Goal: Communication & Community: Answer question/provide support

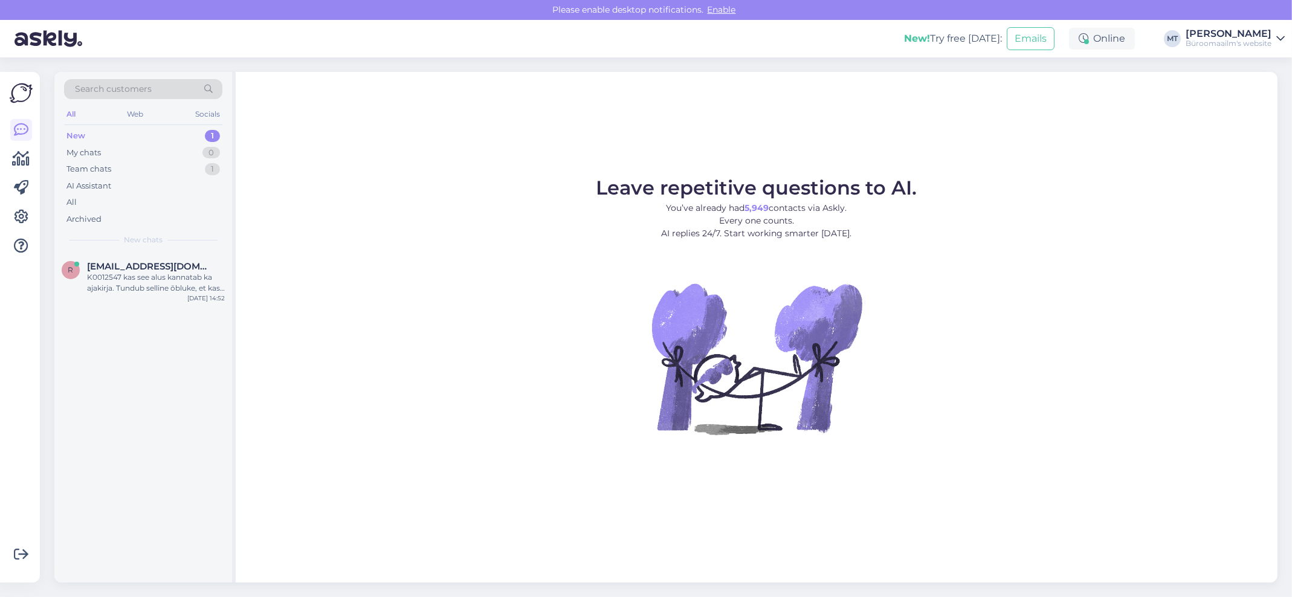
click at [75, 135] on div "New" at bounding box center [75, 136] width 19 height 12
click at [117, 269] on span "raamatukogu@tktk.ee" at bounding box center [150, 266] width 126 height 11
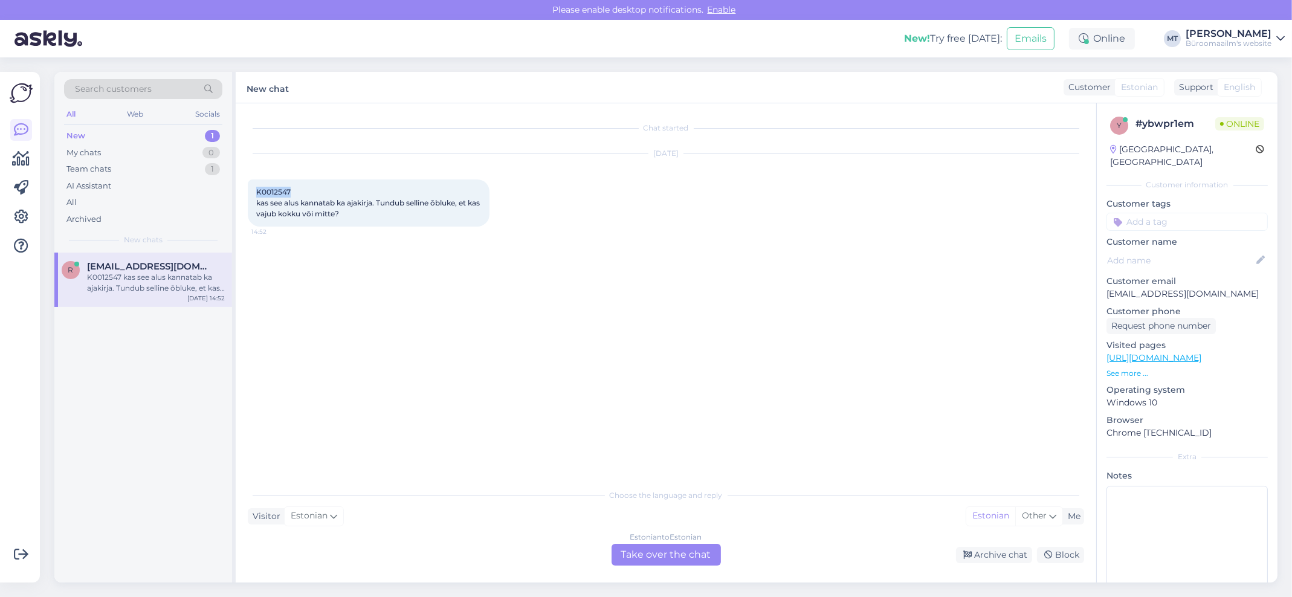
drag, startPoint x: 297, startPoint y: 188, endPoint x: 254, endPoint y: 196, distance: 43.7
click at [254, 196] on div "K0012547 kas see alus kannatab ka ajakirja. Tundub selline õbluke, et kas vajub…" at bounding box center [369, 202] width 242 height 47
copy span "K0012547"
click at [671, 540] on div "Estonian to Estonian" at bounding box center [666, 537] width 72 height 11
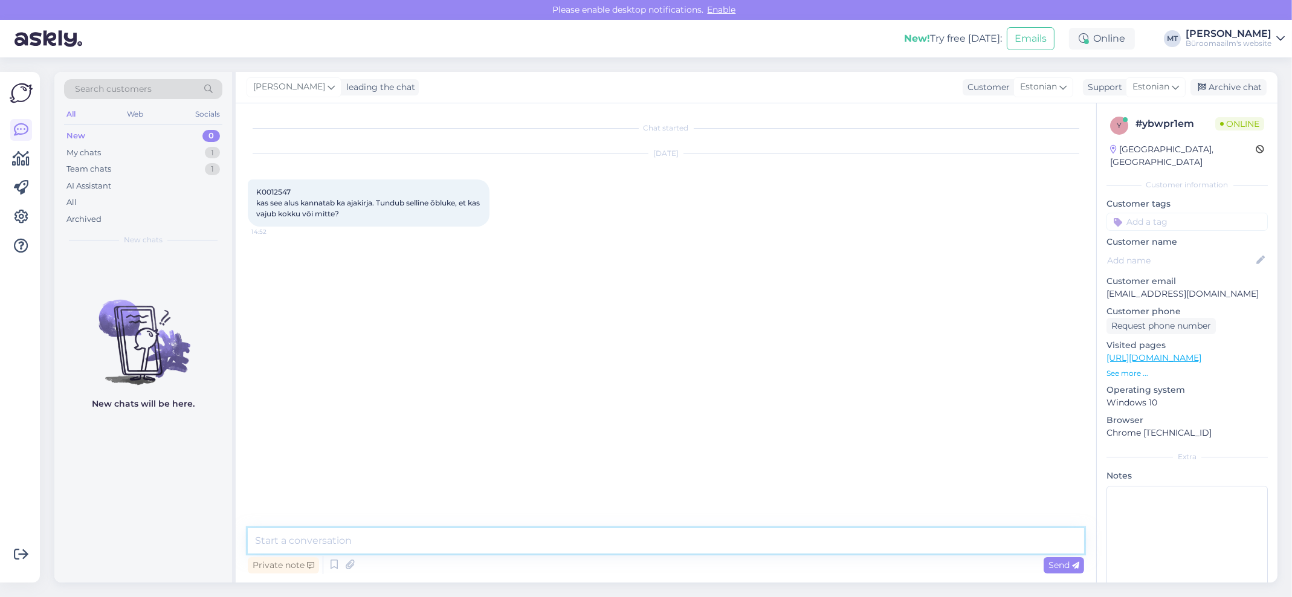
click at [338, 548] on textarea at bounding box center [666, 540] width 836 height 25
click at [418, 540] on textarea "Tere. Kannatab ikka, on tugev plartmass. Olemas veel" at bounding box center [666, 540] width 836 height 25
click at [446, 538] on textarea "Tere. Kannatab ikka, on tugev plastmass. Olemas veel" at bounding box center [666, 540] width 836 height 25
click at [611, 544] on textarea "Tere. Kannatab ikka, on tugev plastmassist alus. Olemas veel" at bounding box center [666, 540] width 836 height 25
paste textarea "https://www.byroomaailm.ee/moobel/info-ja-reklaamialused/infolehtede-alused-lau…"
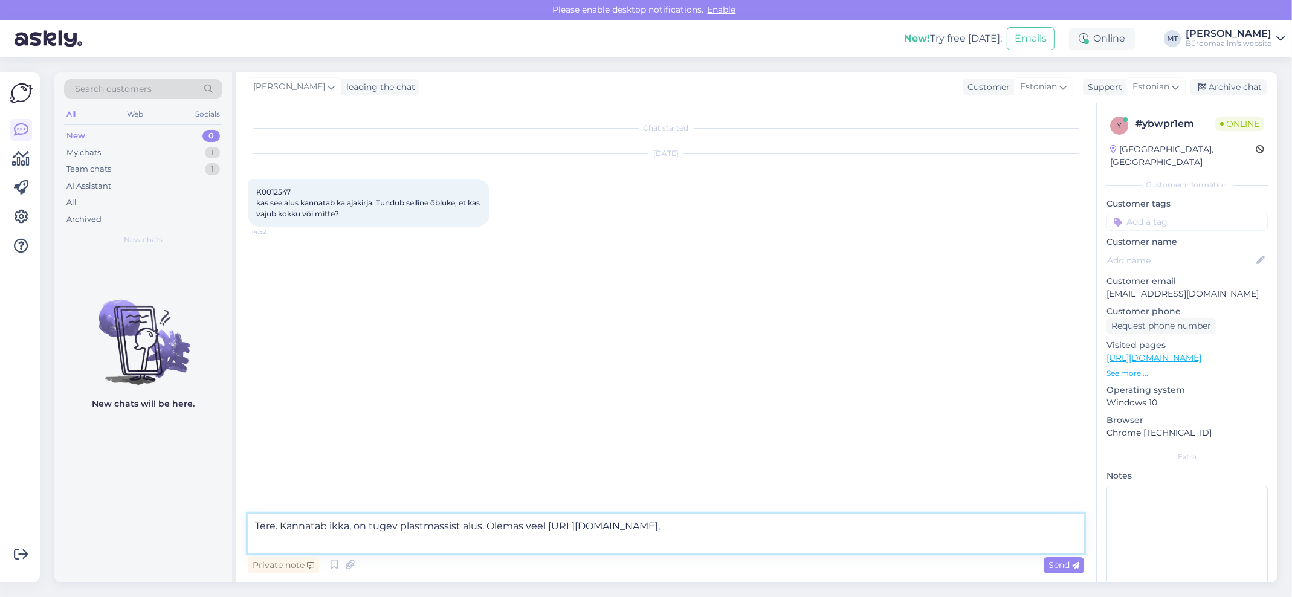
paste textarea "https://www.byroomaailm.ee/moobel/info-ja-reklaamialused/infolehtede-alused-lau…"
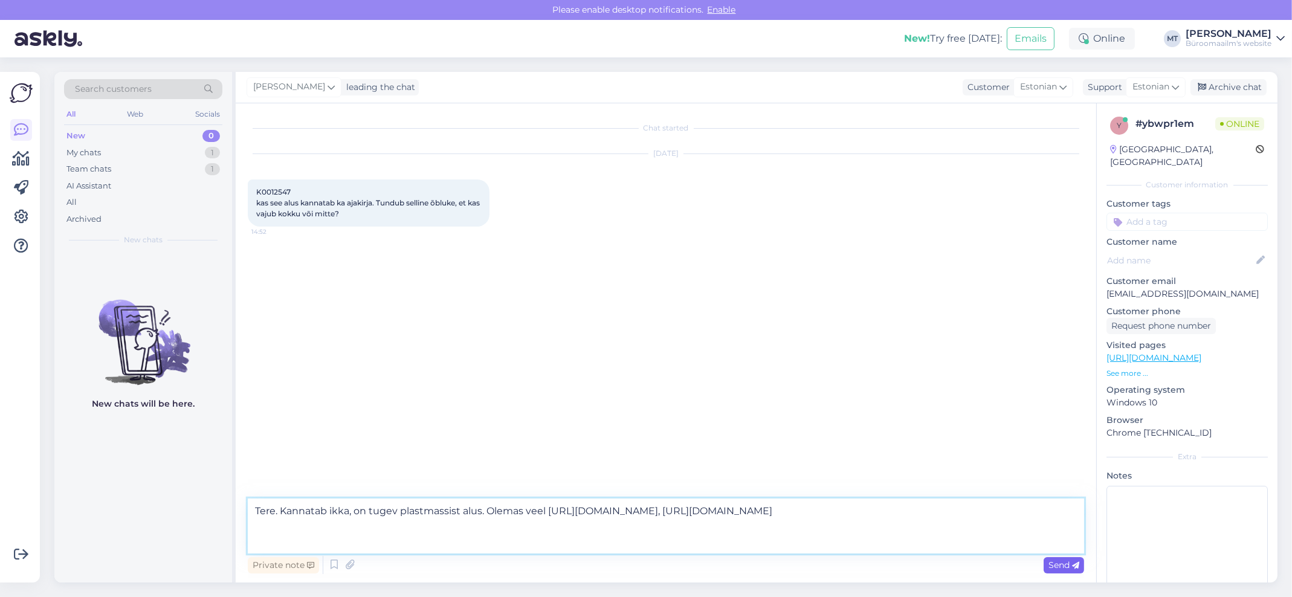
type textarea "Tere. Kannatab ikka, on tugev plastmassist alus. Olemas veel https://www.byroom…"
click at [1072, 566] on icon at bounding box center [1075, 565] width 7 height 7
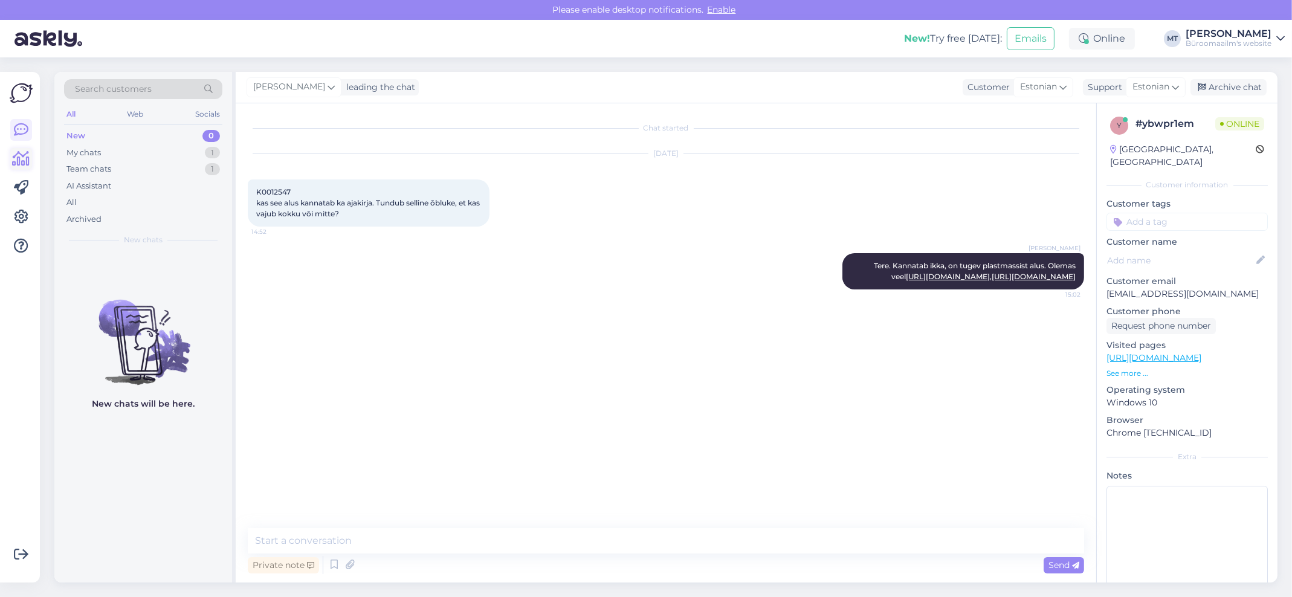
click at [27, 155] on icon at bounding box center [22, 159] width 18 height 15
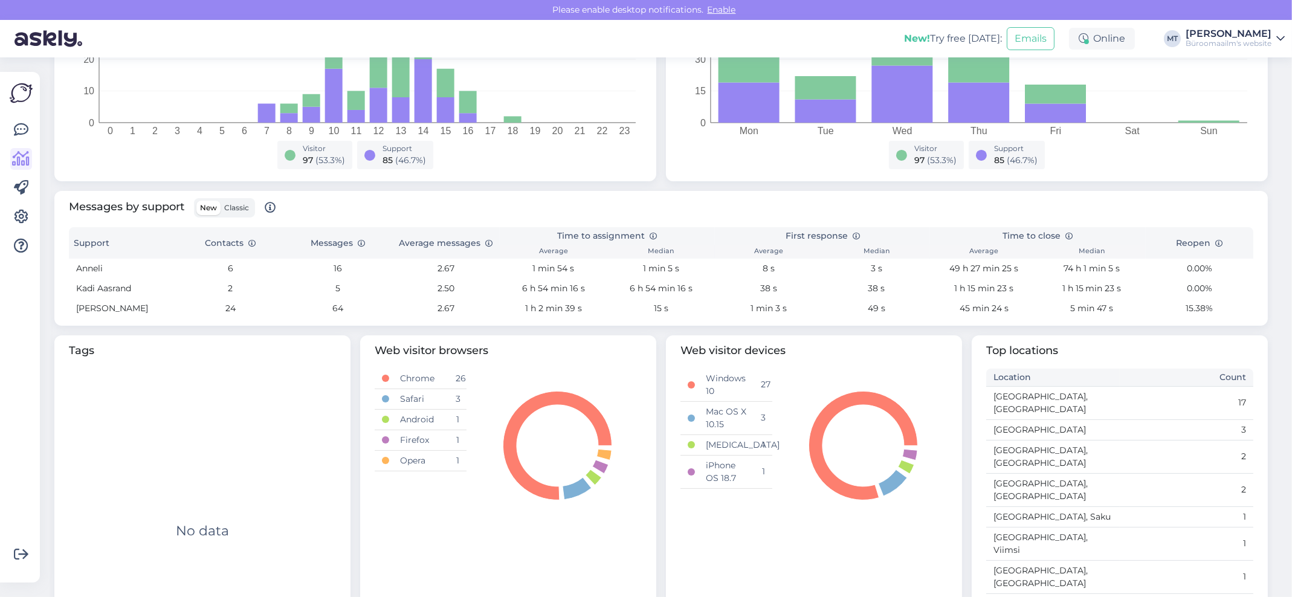
scroll to position [312, 0]
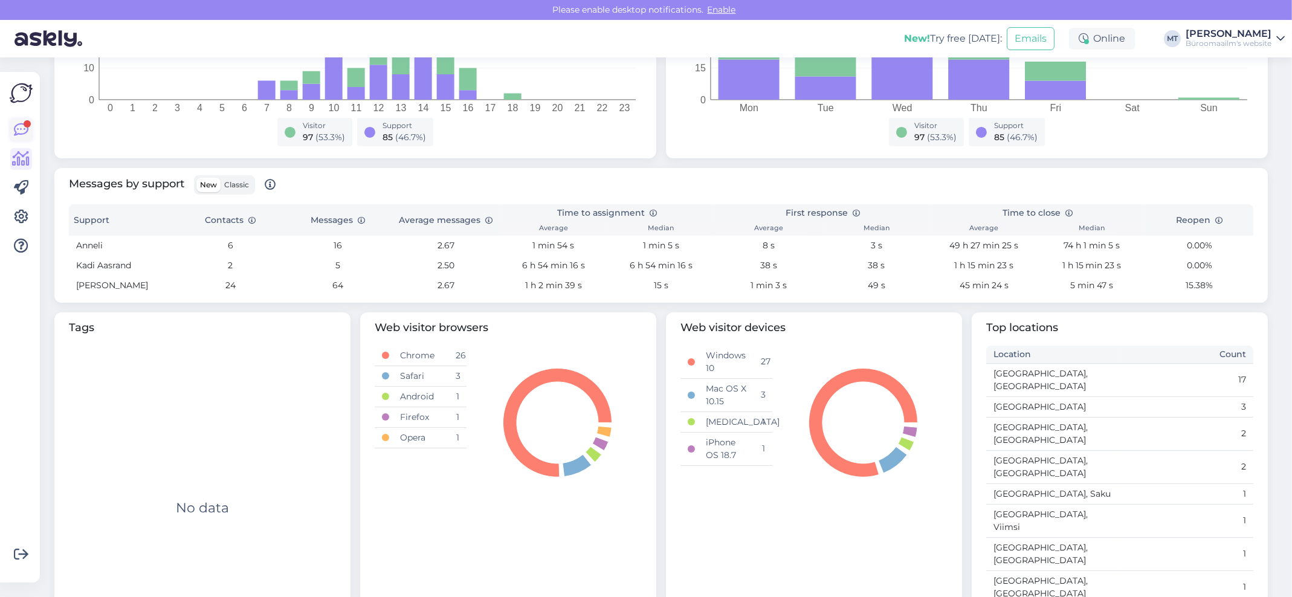
click at [18, 126] on icon at bounding box center [21, 130] width 15 height 15
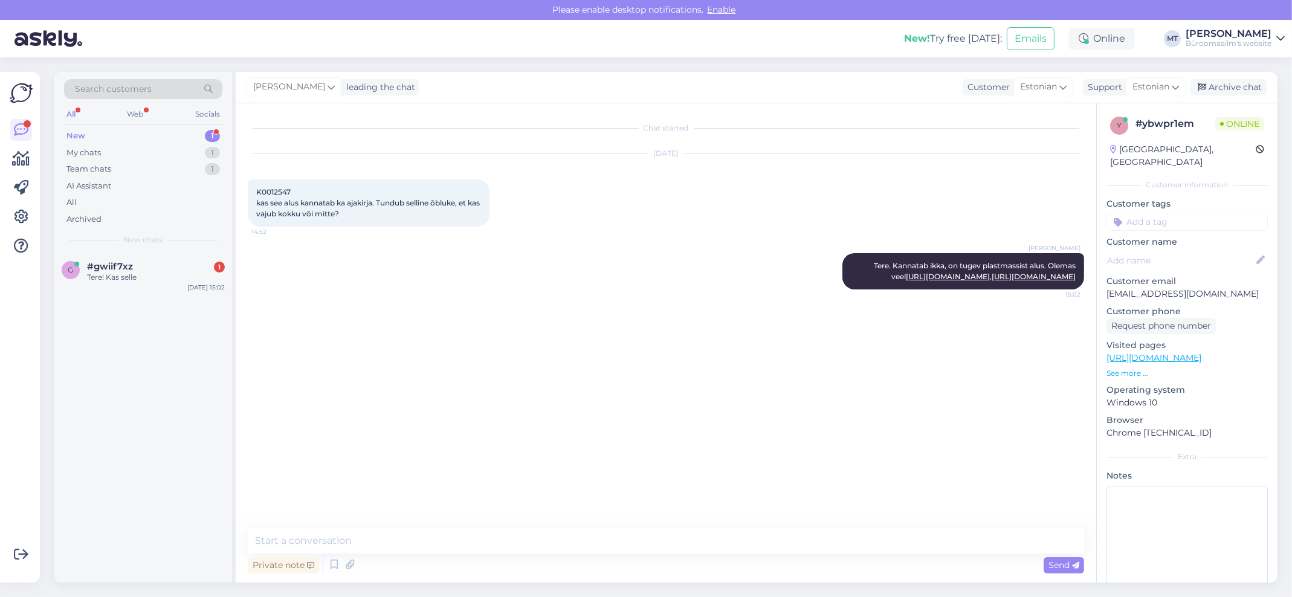
click at [78, 131] on div "New" at bounding box center [75, 136] width 19 height 12
click at [98, 271] on span "#gwiif7xz" at bounding box center [110, 266] width 46 height 11
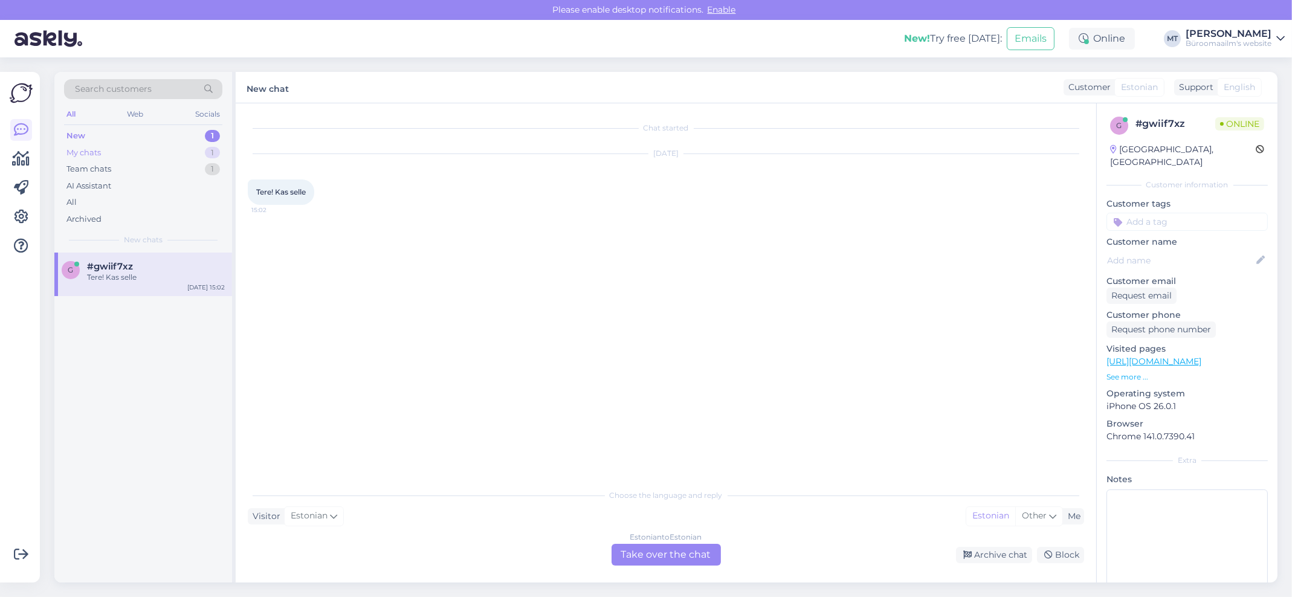
click at [78, 150] on div "My chats" at bounding box center [83, 153] width 34 height 12
click at [111, 276] on div "Tere. Kannatab ikka, on tugev plastmassist alus. Olemas veel https://www.byroom…" at bounding box center [156, 283] width 138 height 22
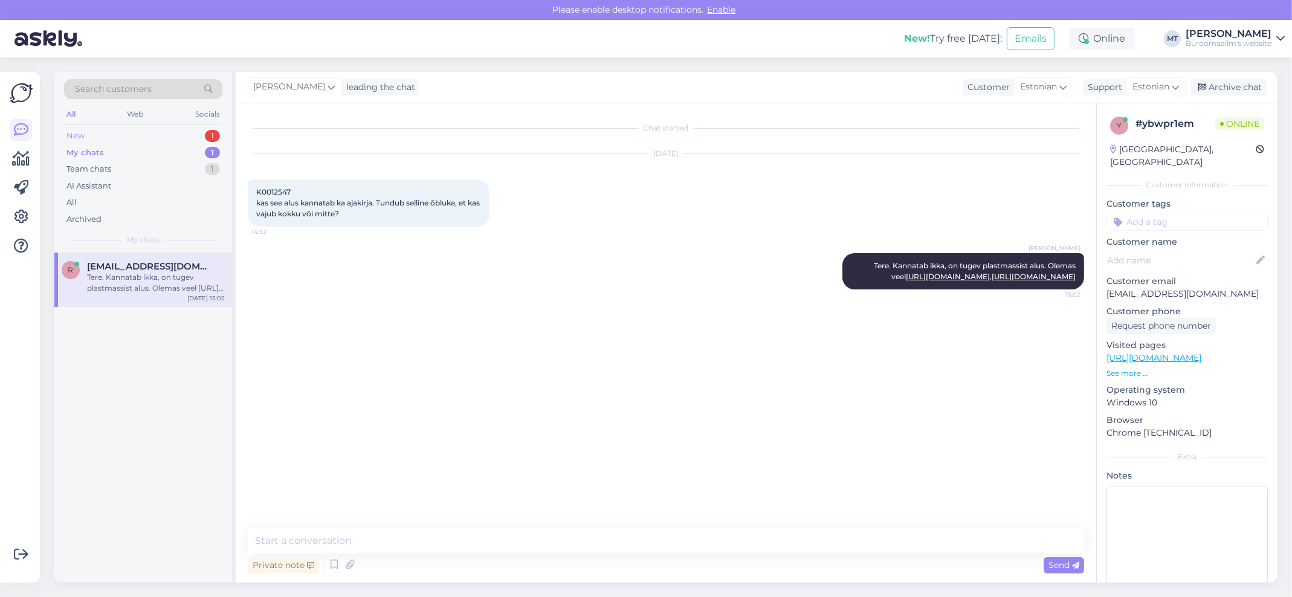
click at [76, 134] on div "New" at bounding box center [75, 136] width 18 height 12
click at [76, 269] on div "g" at bounding box center [71, 270] width 18 height 18
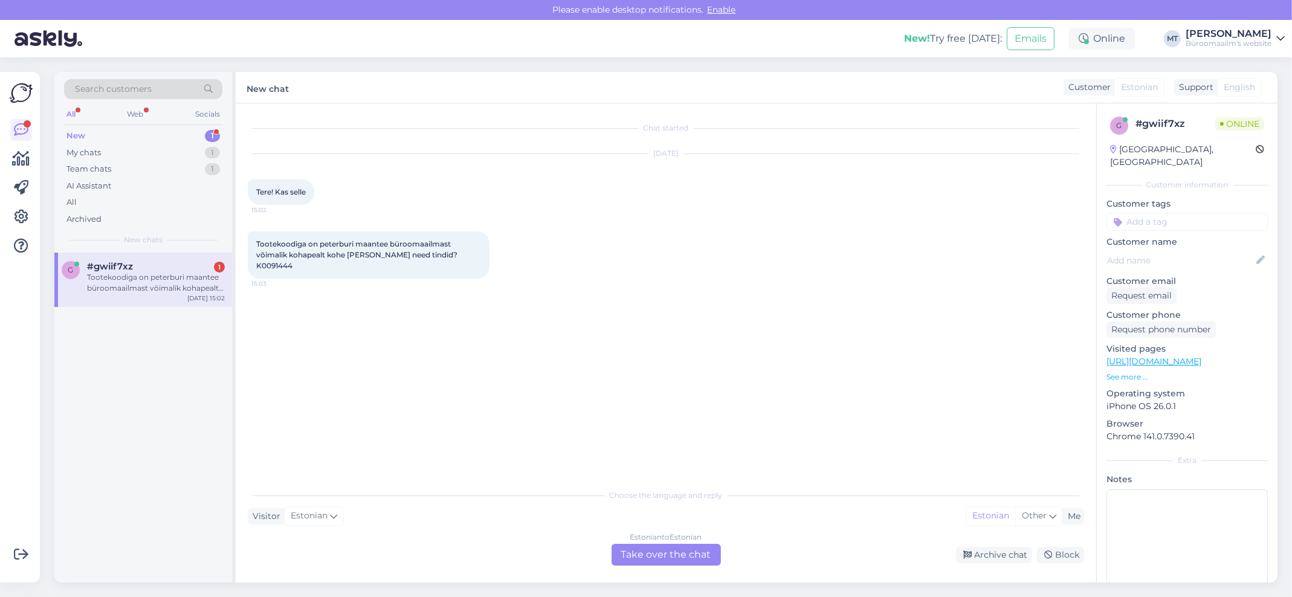
click at [80, 132] on div "New" at bounding box center [75, 136] width 19 height 12
click at [115, 279] on div "Tootekoodiga on peterburi maantee büroomaailmast võimalik kohapealt kohe kätte …" at bounding box center [156, 283] width 138 height 22
click at [662, 549] on div "Estonian to Estonian Take over the chat" at bounding box center [665, 555] width 109 height 22
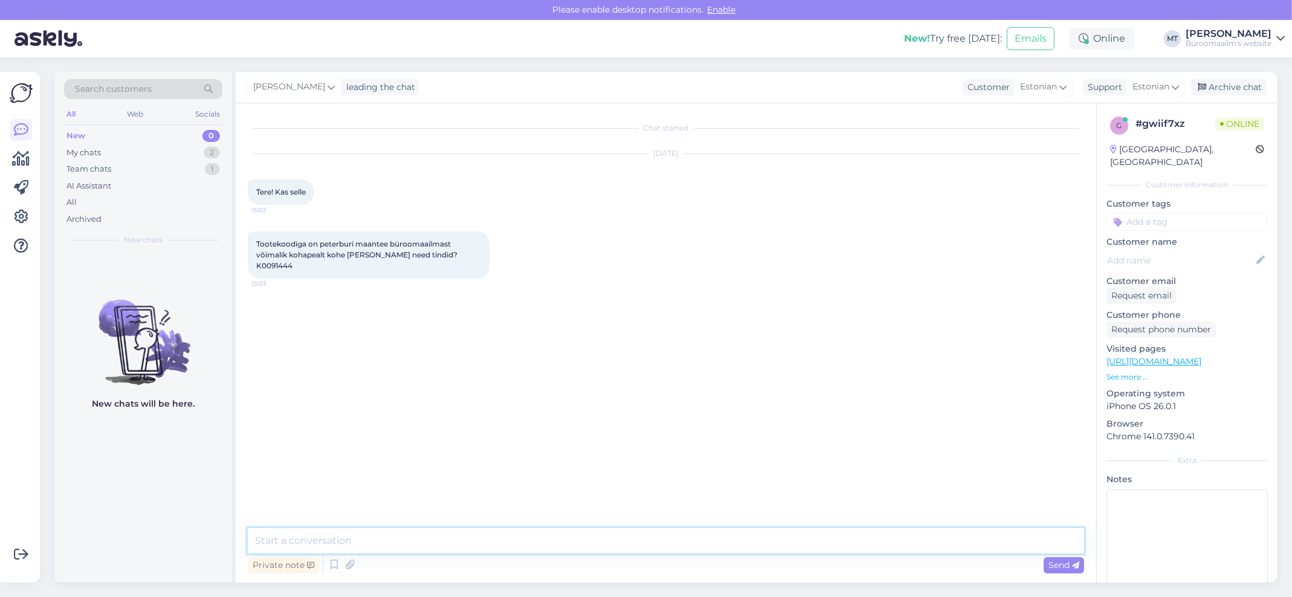
click at [382, 544] on textarea at bounding box center [666, 540] width 836 height 25
click at [459, 256] on span "Tootekoodiga on peterburi maantee büroomaailmast võimalik kohapealt kohe kätte …" at bounding box center [357, 254] width 203 height 31
copy div "K0091444 15:03"
click at [370, 549] on textarea "Tere." at bounding box center [666, 540] width 836 height 25
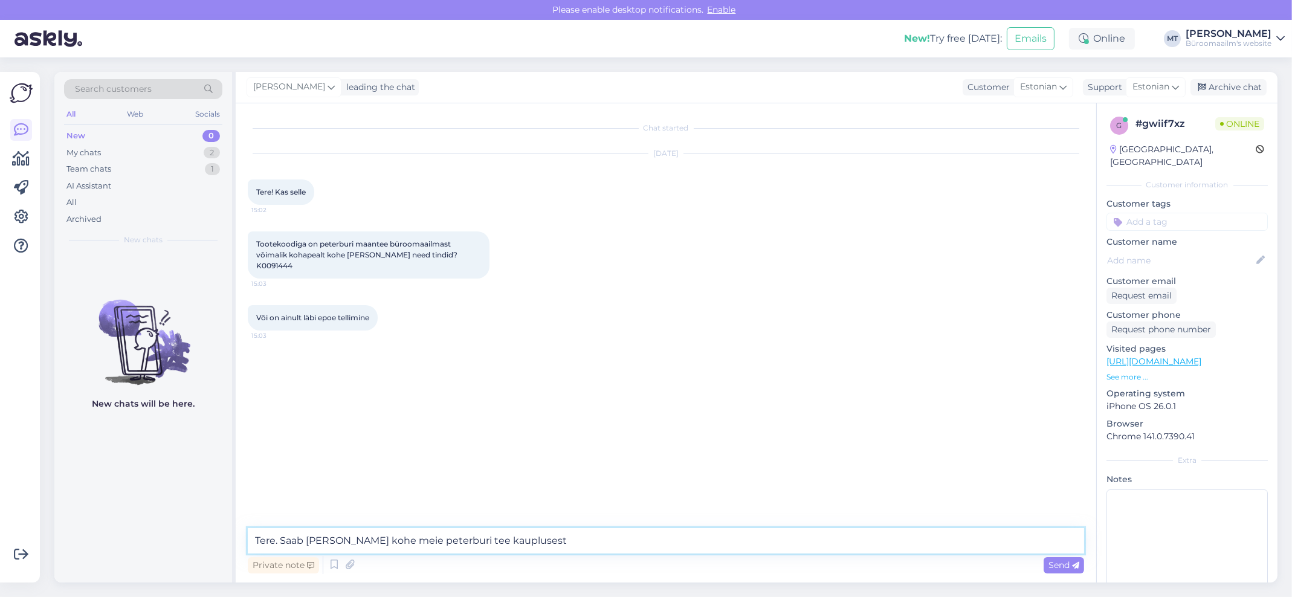
type textarea "Tere. Saab kätte ka kohe meie peterburi tee kauplusest."
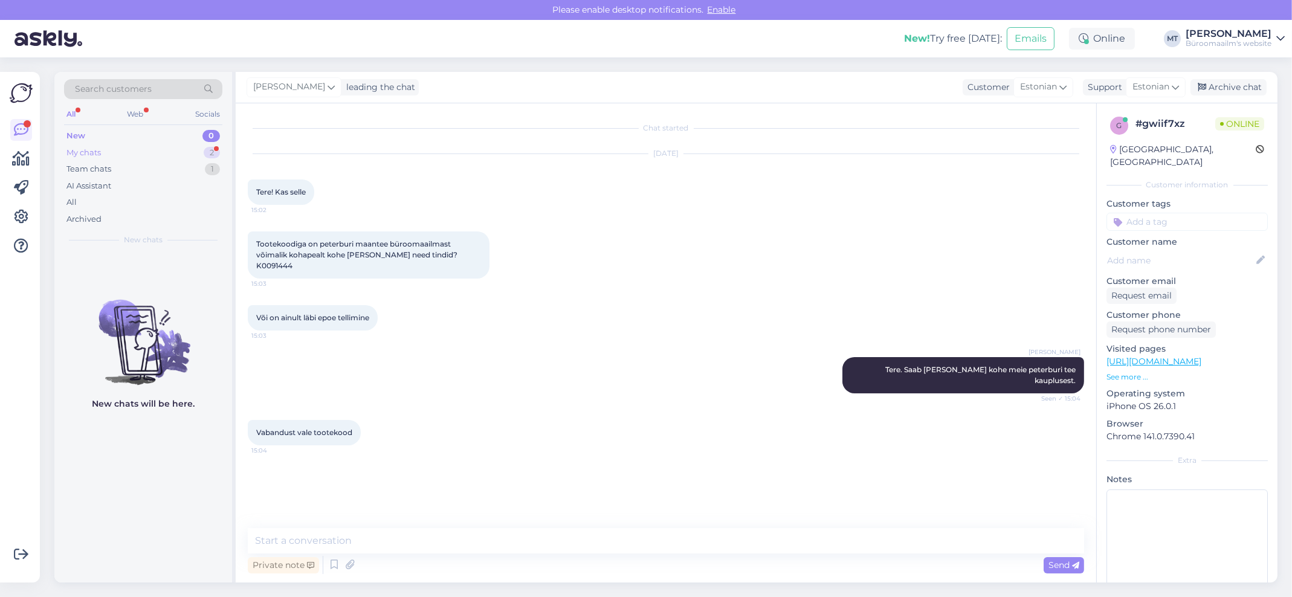
click at [93, 150] on div "My chats" at bounding box center [83, 153] width 34 height 12
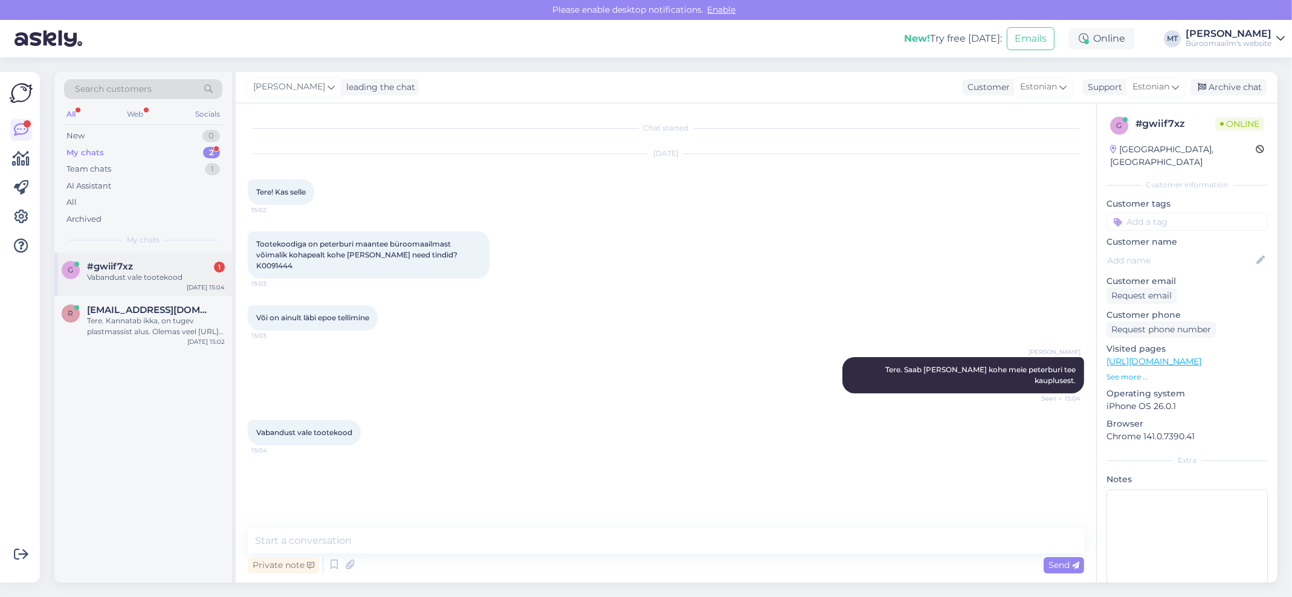
click at [109, 265] on span "#gwiif7xz" at bounding box center [110, 266] width 46 height 11
click at [304, 546] on textarea at bounding box center [666, 540] width 836 height 25
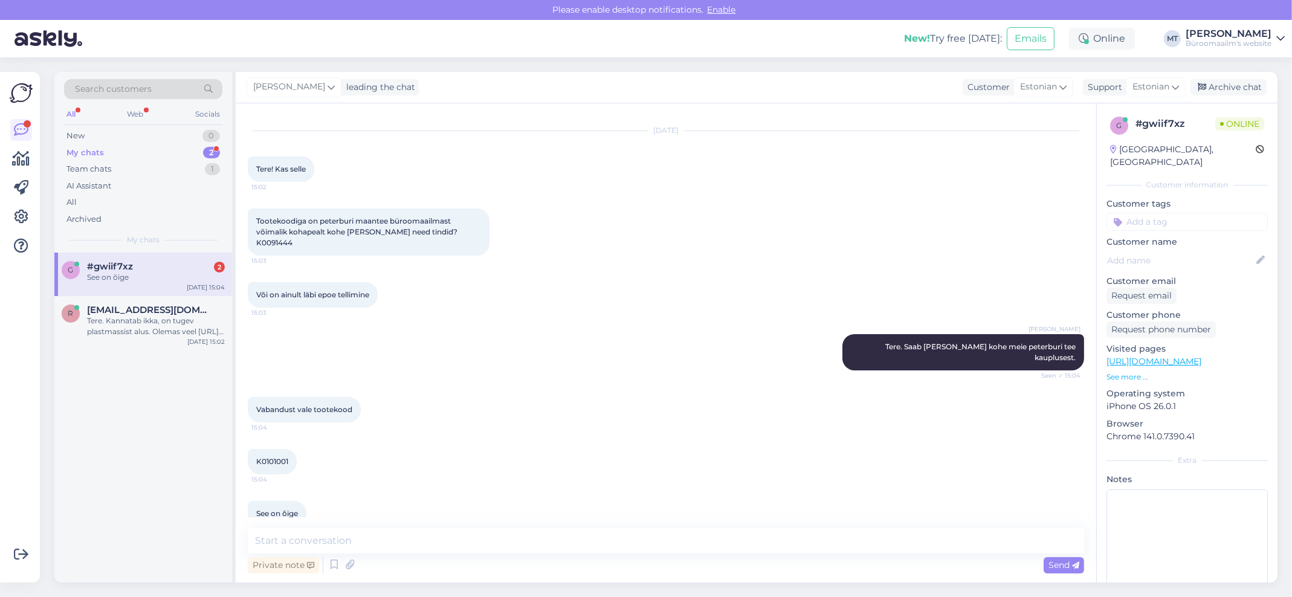
click at [276, 457] on span "K0101001" at bounding box center [272, 461] width 32 height 9
copy div "K0101001 15:04"
click at [355, 538] on textarea at bounding box center [666, 540] width 836 height 25
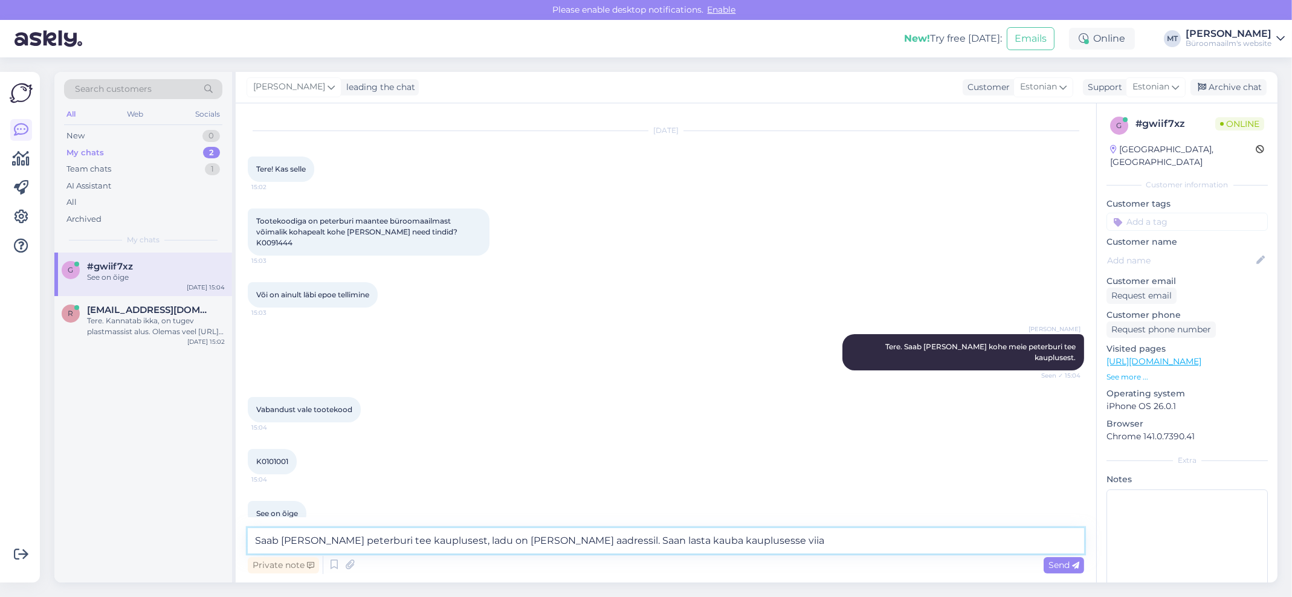
type textarea "Saab ka kätte peterburi tee kauplusest, ladu on meil samal aadressil. Saan last…"
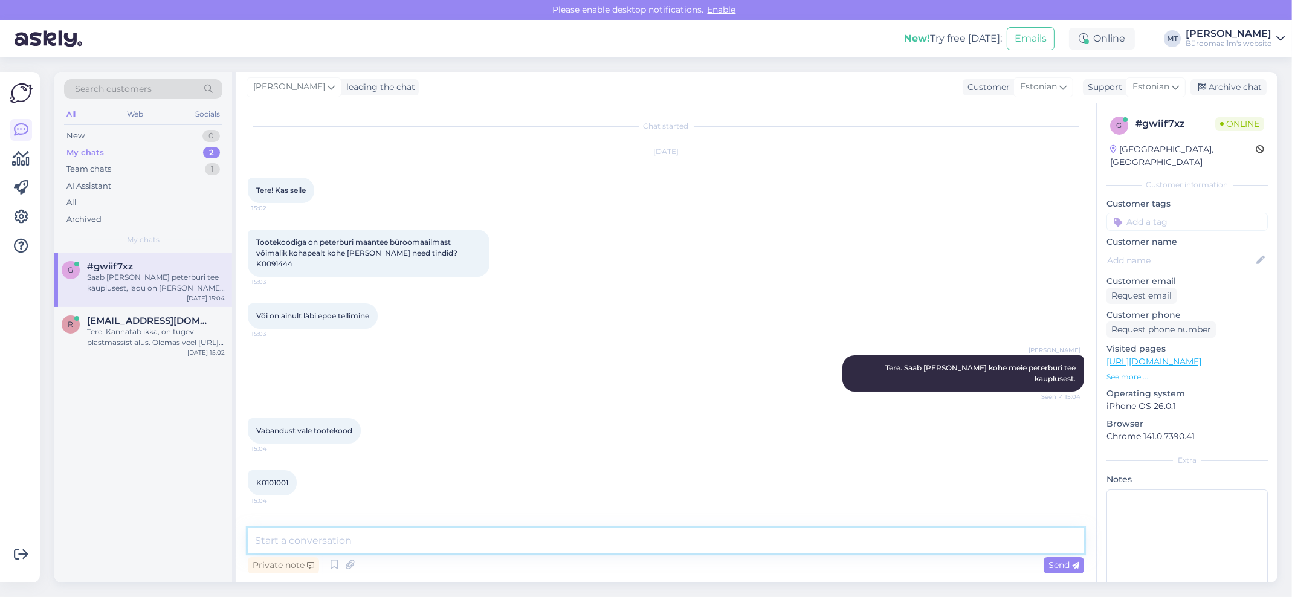
scroll to position [0, 0]
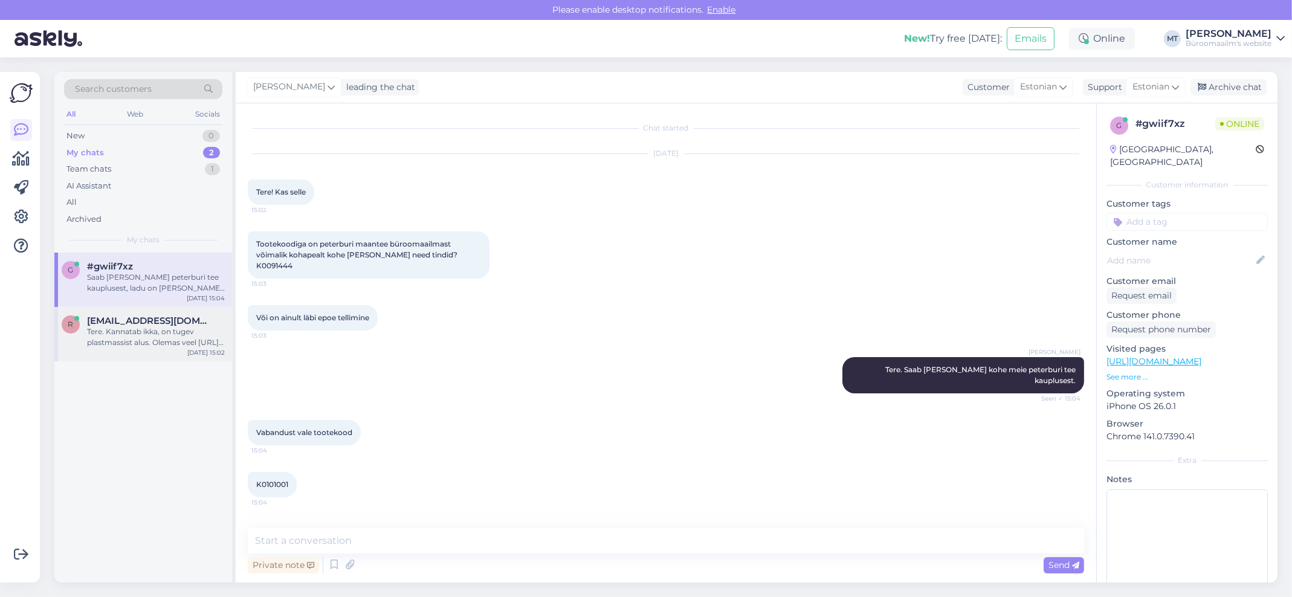
click at [115, 334] on div "Tere. Kannatab ikka, on tugev plastmassist alus. Olemas veel https://www.byroom…" at bounding box center [156, 337] width 138 height 22
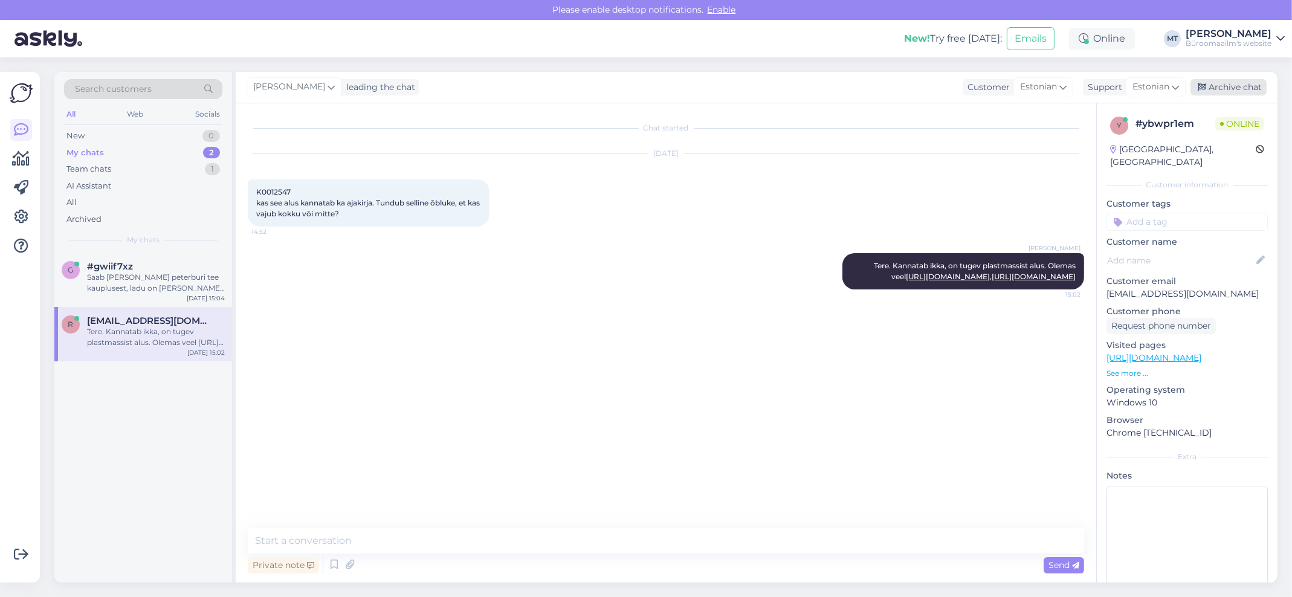
click at [1220, 87] on div "Archive chat" at bounding box center [1228, 87] width 76 height 16
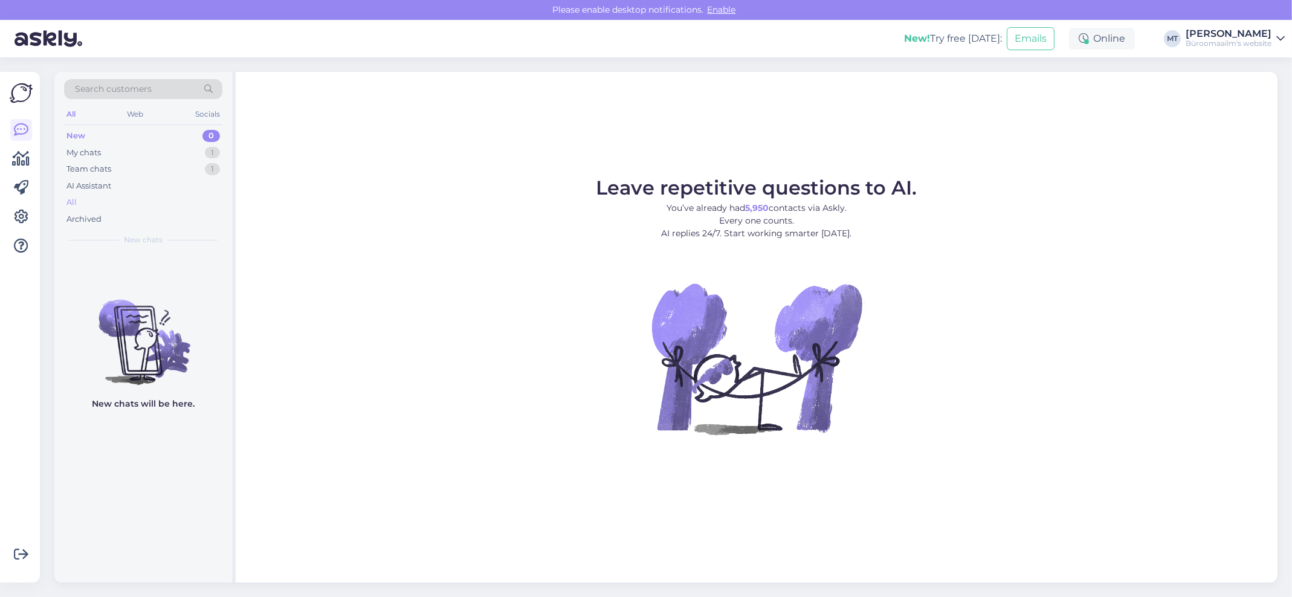
drag, startPoint x: 81, startPoint y: 153, endPoint x: 96, endPoint y: 201, distance: 50.1
click at [81, 155] on div "My chats" at bounding box center [83, 153] width 34 height 12
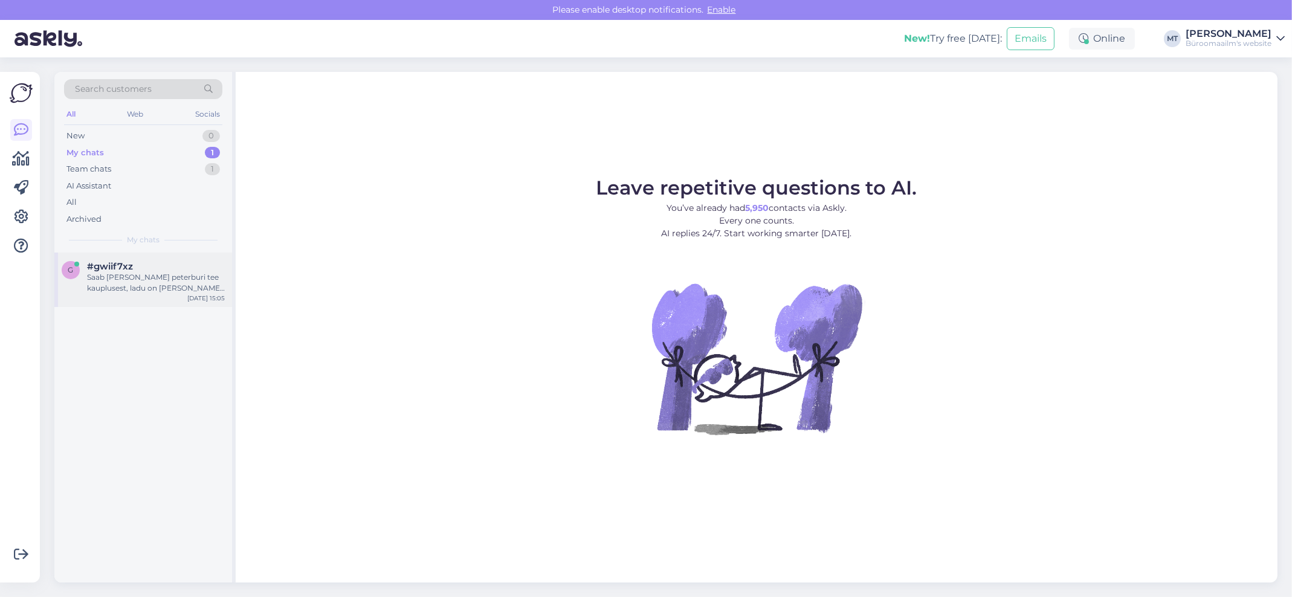
click at [132, 288] on div "Saab ka kätte peterburi tee kauplusest, ladu on meil samal aadressil. Saan last…" at bounding box center [156, 283] width 138 height 22
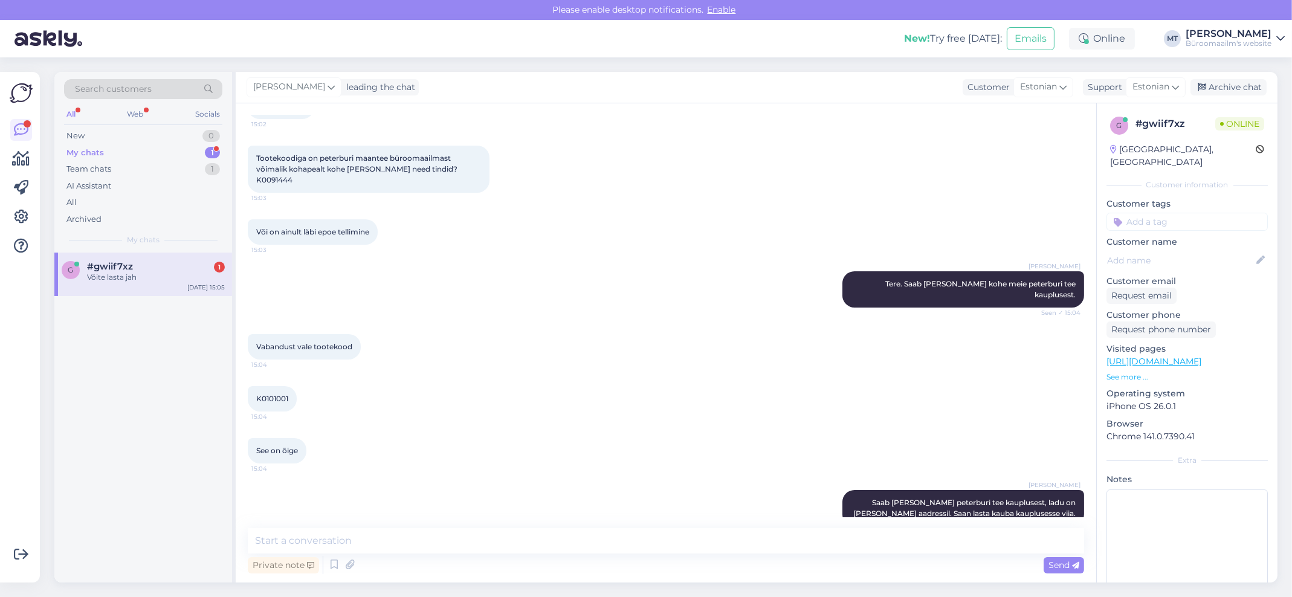
scroll to position [138, 0]
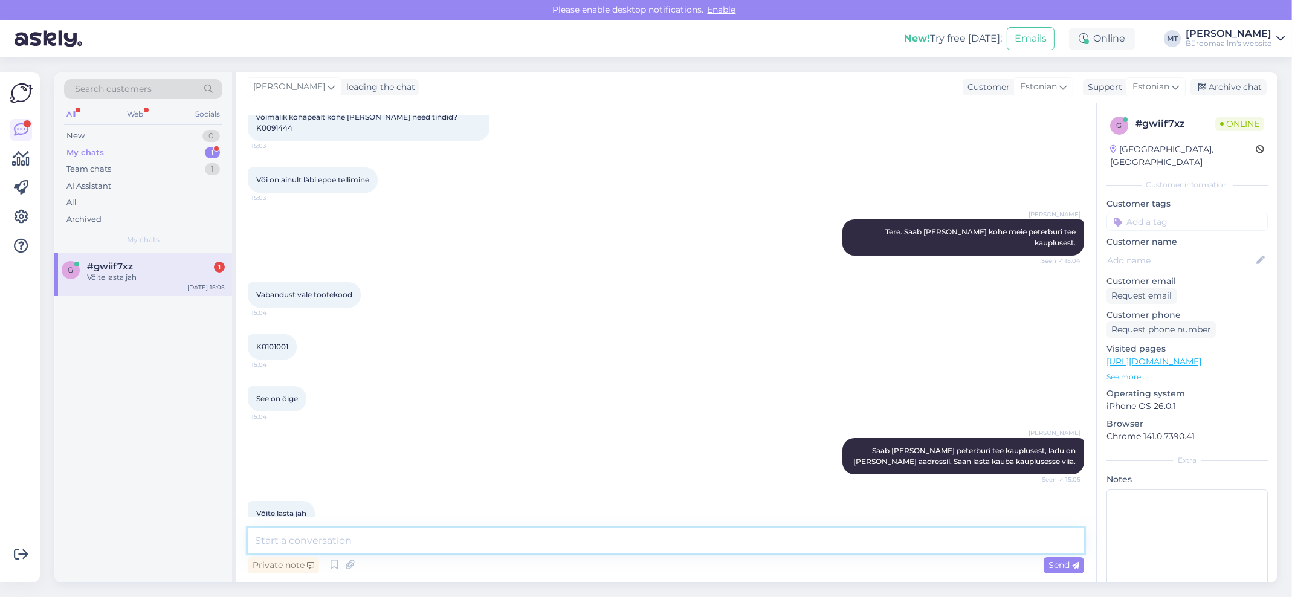
click at [311, 540] on textarea at bounding box center [666, 540] width 836 height 25
type textarea "Aitäh."
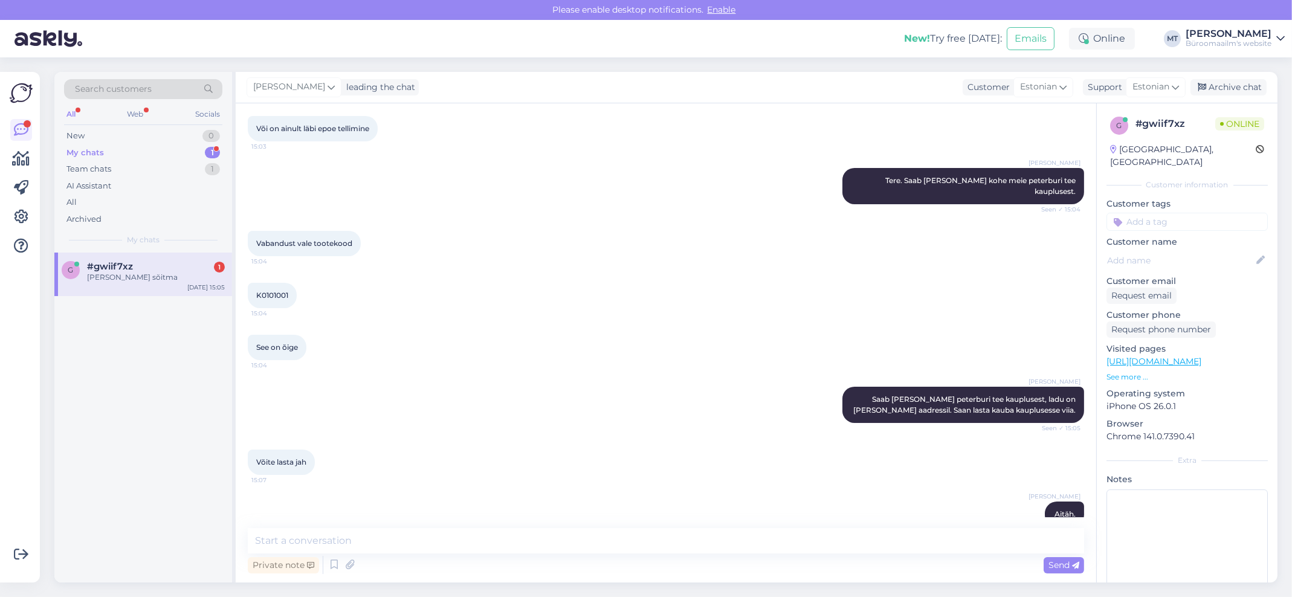
scroll to position [242, 0]
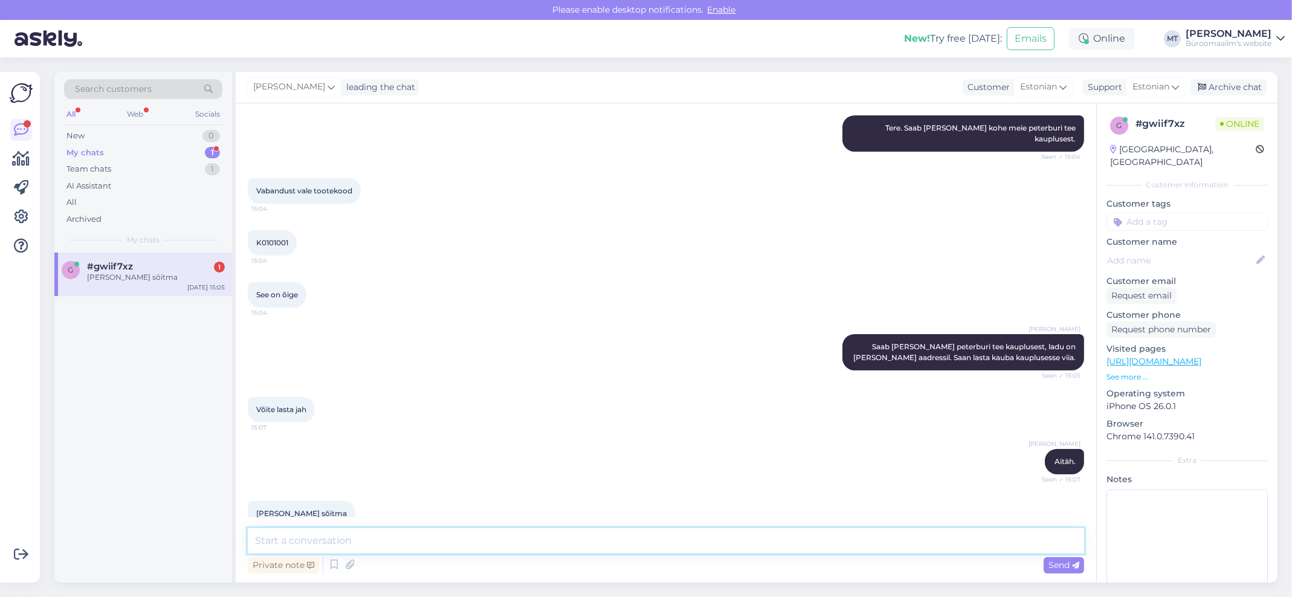
click at [309, 535] on textarea at bounding box center [666, 540] width 836 height 25
type textarea "teeme nii"
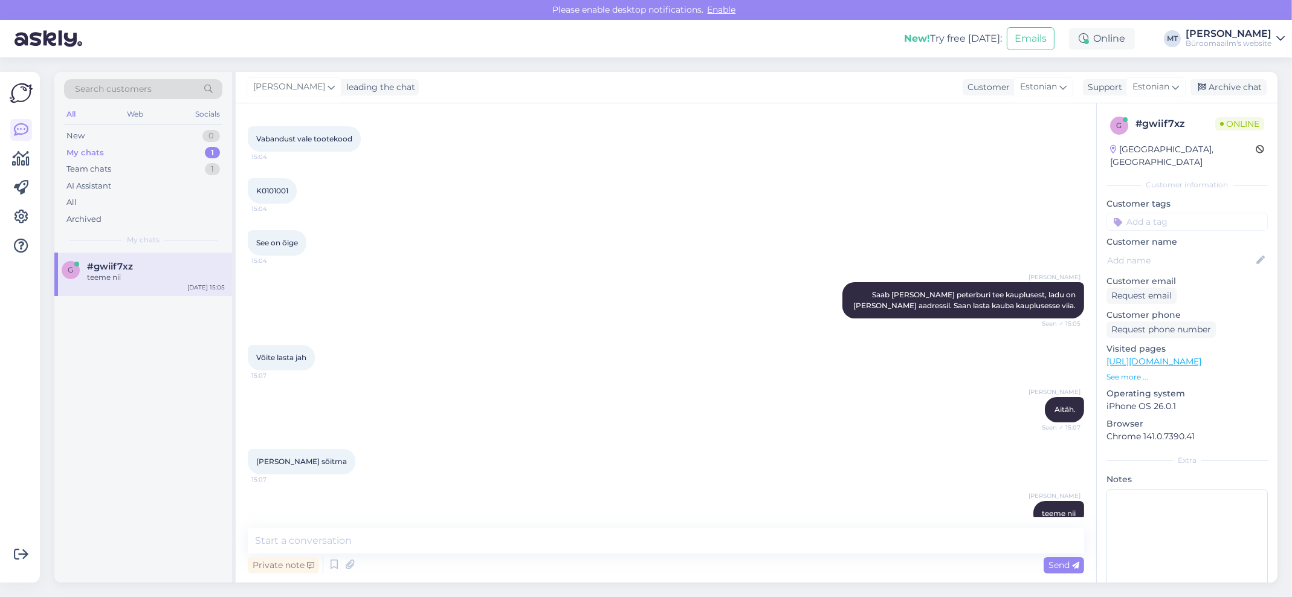
scroll to position [346, 0]
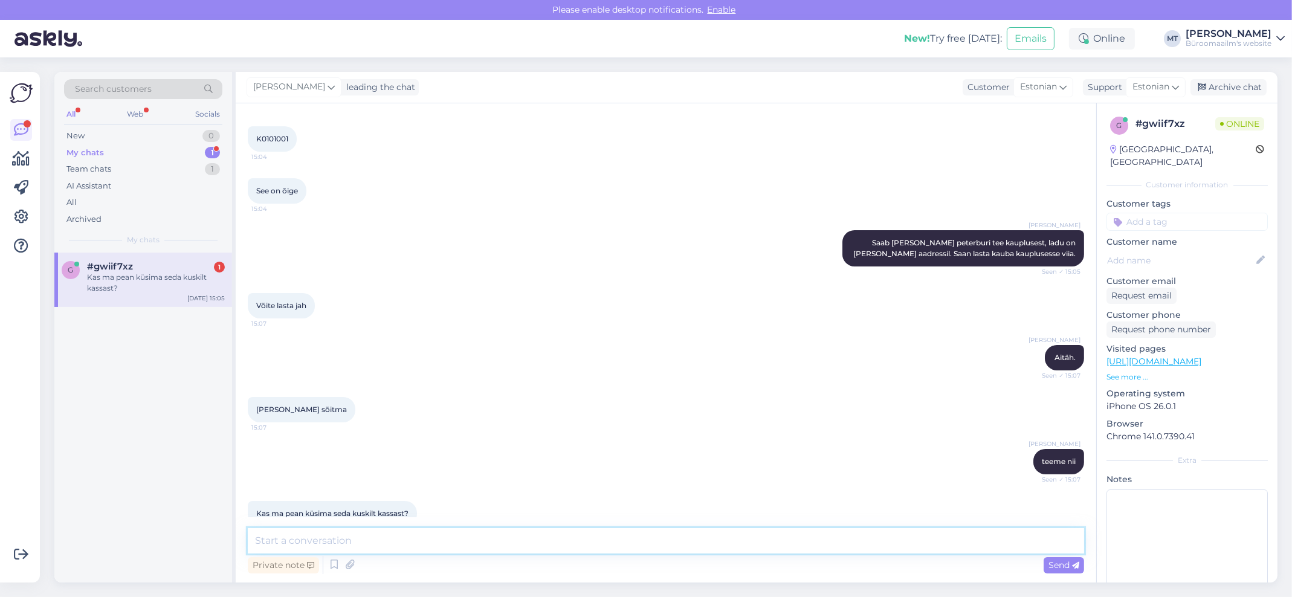
click at [387, 543] on textarea at bounding box center [666, 540] width 836 height 25
type textarea "Küsige kassast"
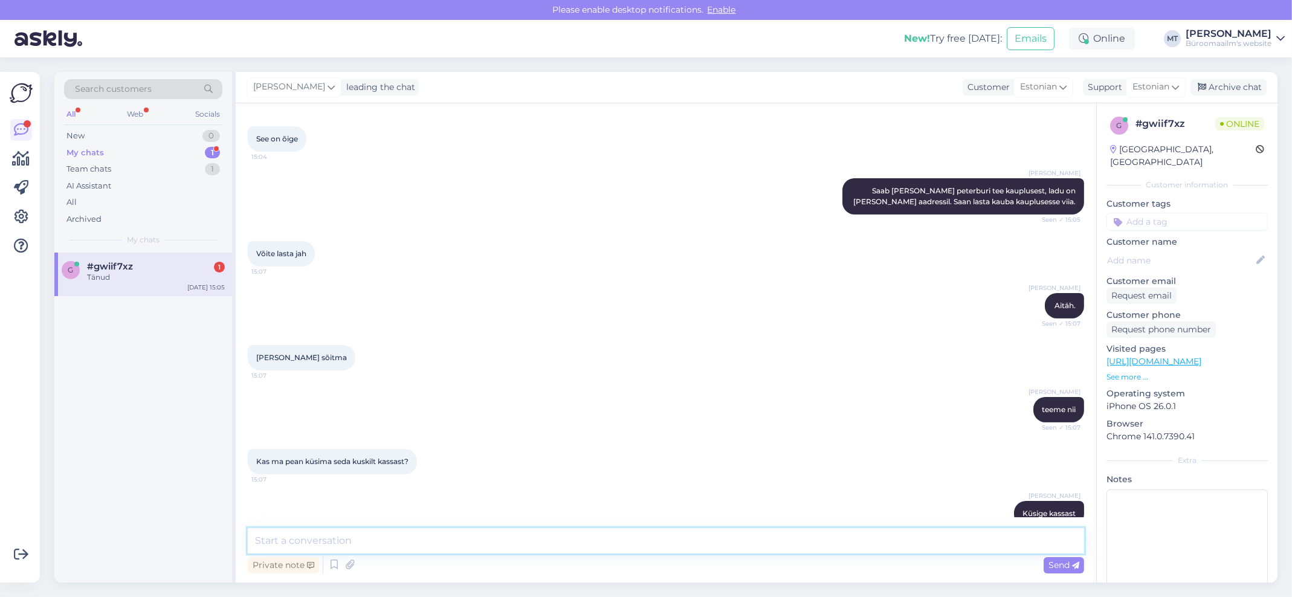
scroll to position [450, 0]
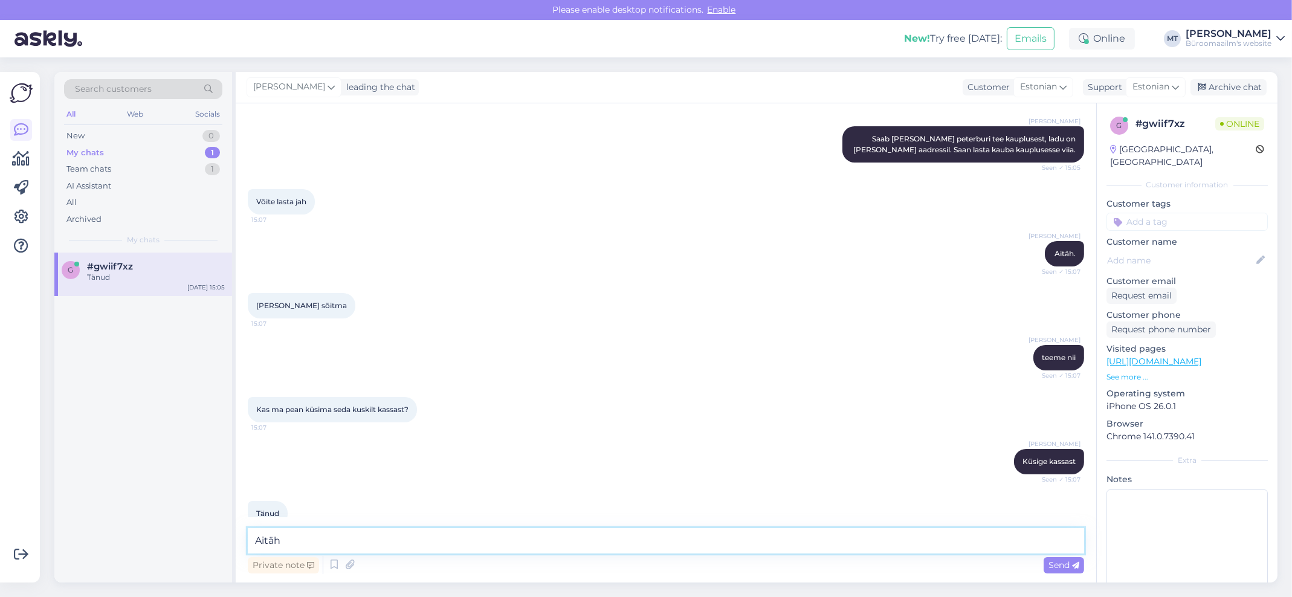
type textarea "Aitäh."
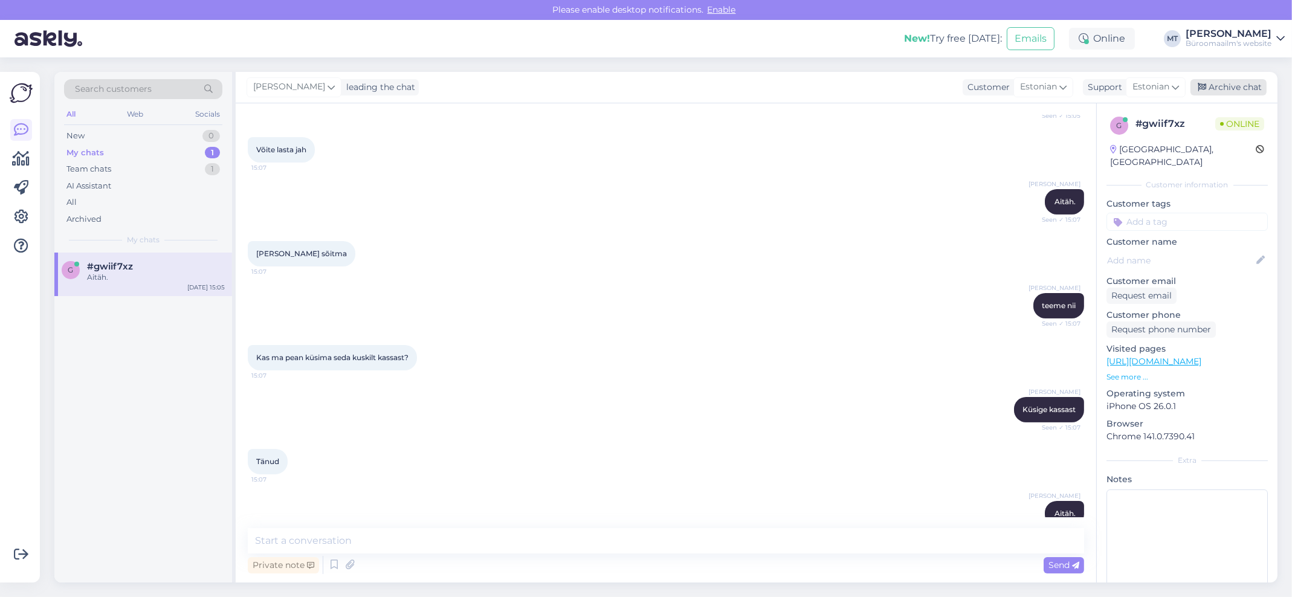
click at [1232, 85] on div "Archive chat" at bounding box center [1228, 87] width 76 height 16
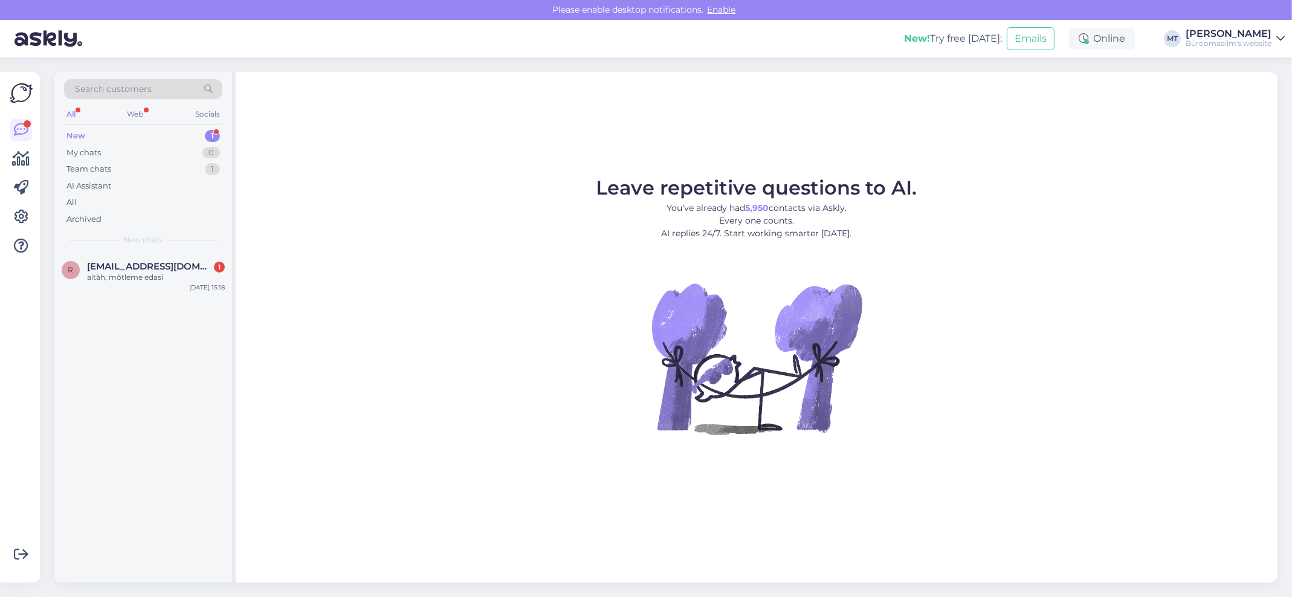
click at [71, 126] on div "Search customers All Web Socials New 1 My chats 0 Team chats 1 AI Assistant All…" at bounding box center [143, 162] width 178 height 181
click at [87, 133] on div "New 1" at bounding box center [143, 135] width 158 height 17
click at [126, 272] on div "aitäh, mõtleme edasi" at bounding box center [156, 277] width 138 height 11
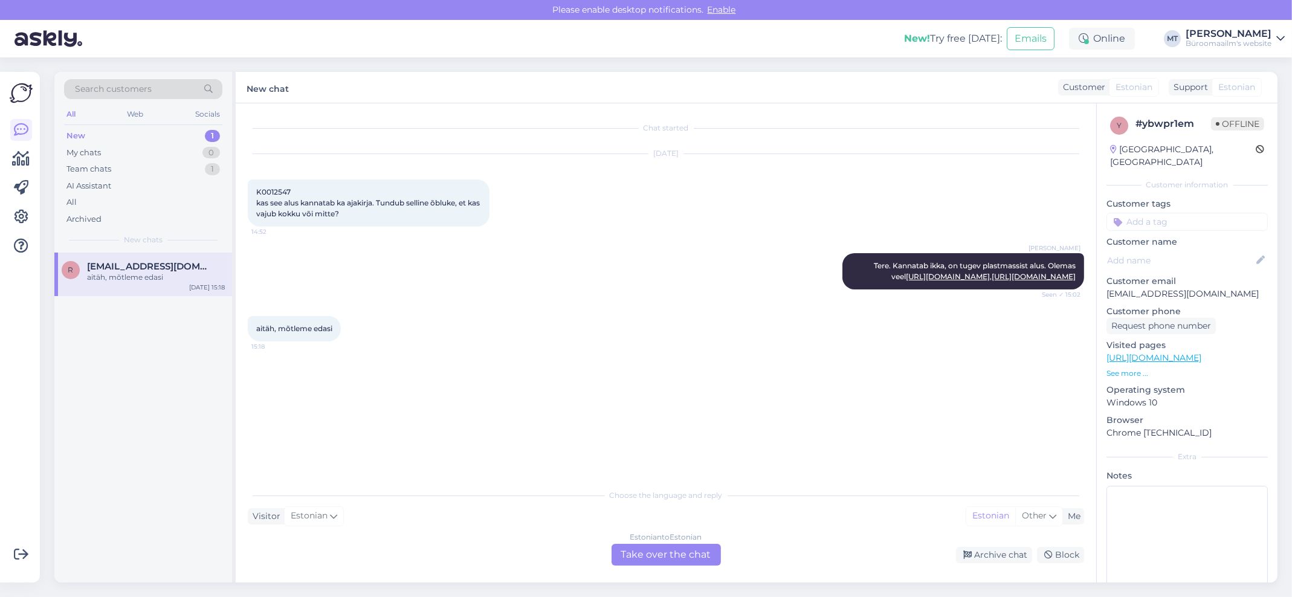
click at [660, 548] on div "Estonian to Estonian Take over the chat" at bounding box center [665, 555] width 109 height 22
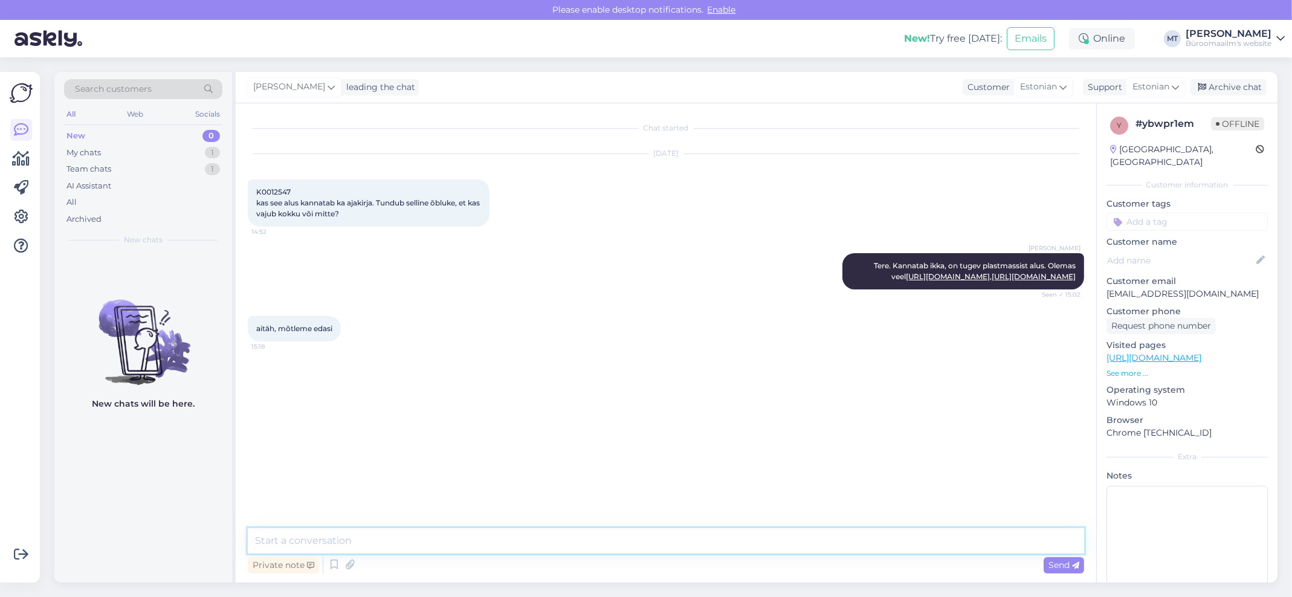
click at [428, 540] on textarea at bounding box center [666, 540] width 836 height 25
type textarea "Aitäh."
click at [1252, 91] on div "Archive chat" at bounding box center [1228, 87] width 76 height 16
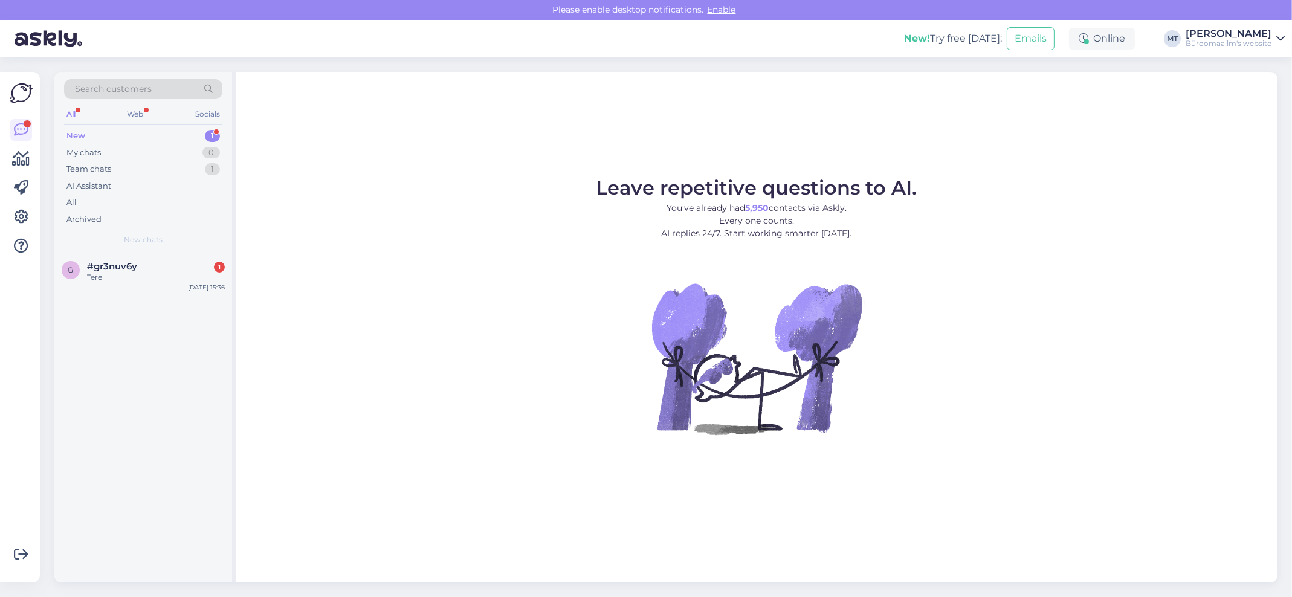
click at [74, 130] on div "New" at bounding box center [75, 136] width 19 height 12
click at [87, 268] on span "#gr3nuv6y" at bounding box center [112, 266] width 50 height 11
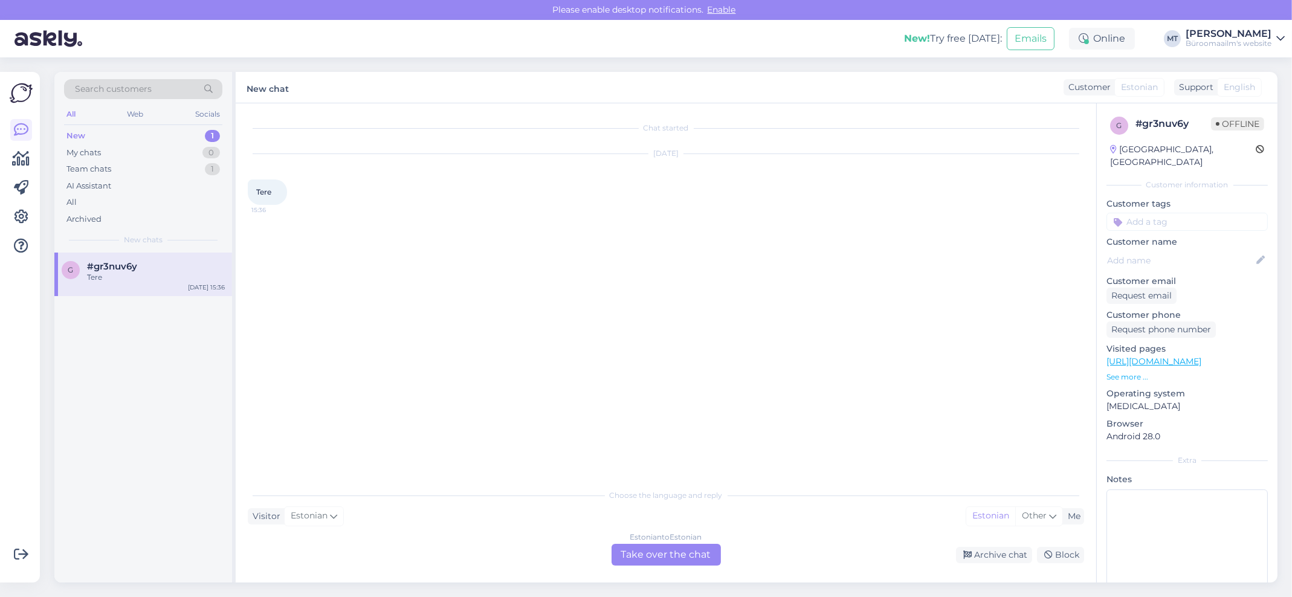
click at [683, 554] on div "Estonian to Estonian Take over the chat" at bounding box center [665, 555] width 109 height 22
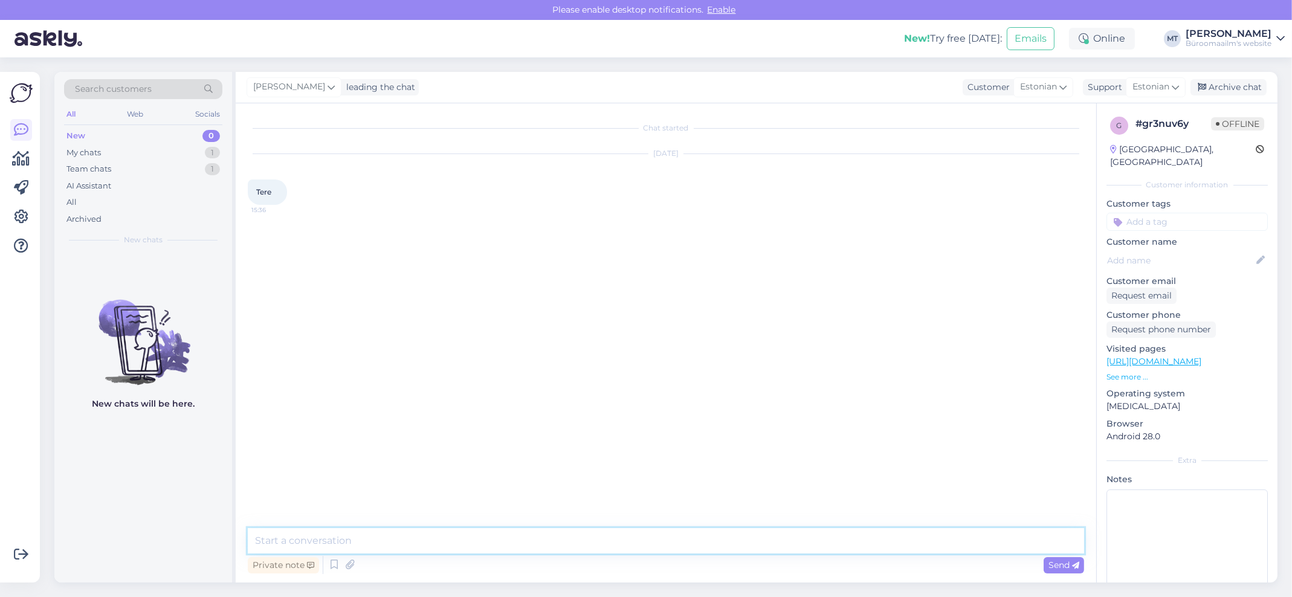
click at [299, 537] on textarea at bounding box center [666, 540] width 836 height 25
type textarea "Tere. Kuidas saame abiks olla ?"
click at [21, 160] on icon at bounding box center [22, 159] width 18 height 15
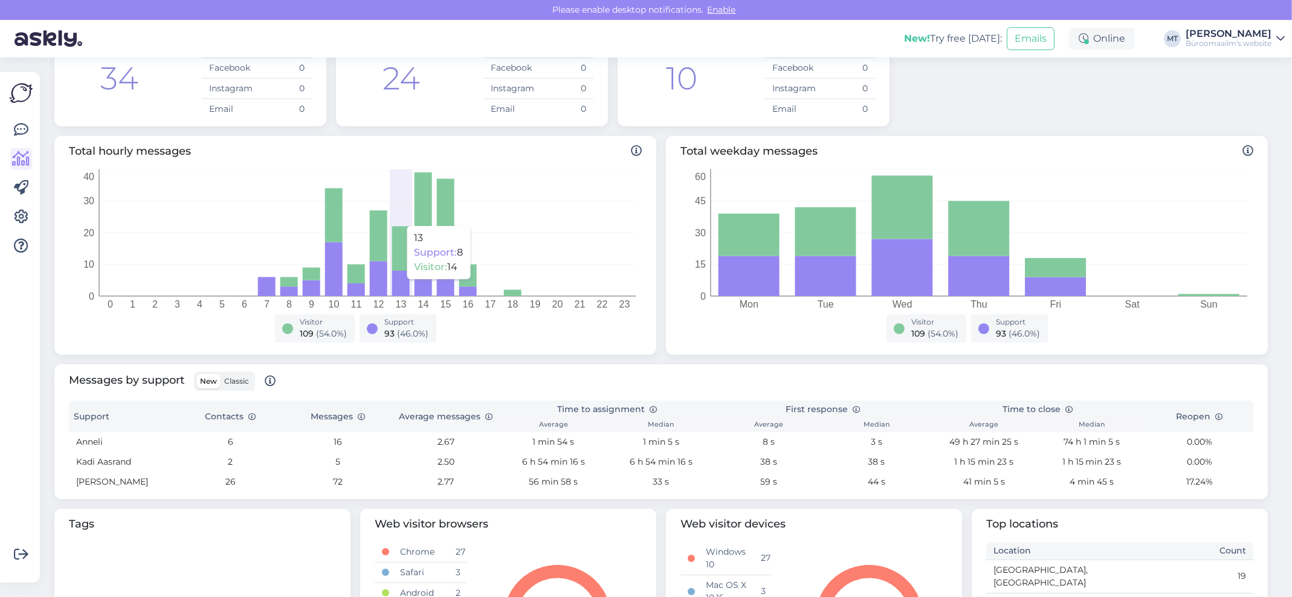
scroll to position [312, 0]
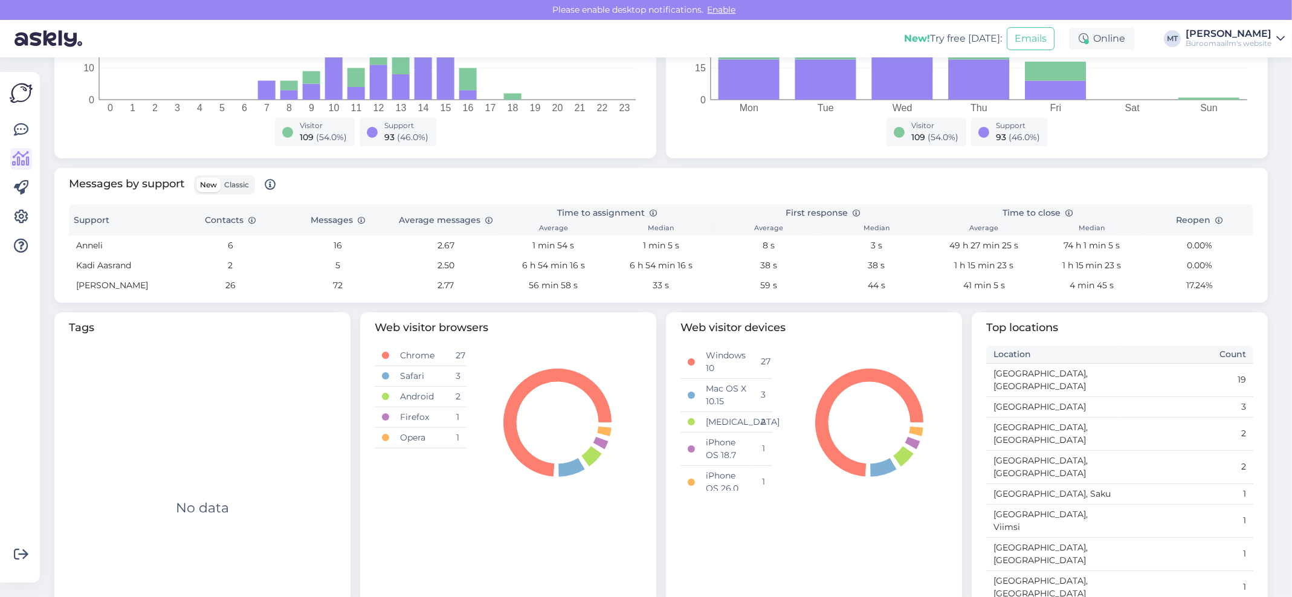
click at [241, 185] on span "Classic" at bounding box center [236, 184] width 25 height 9
click at [221, 178] on input "Classic" at bounding box center [221, 178] width 0 height 0
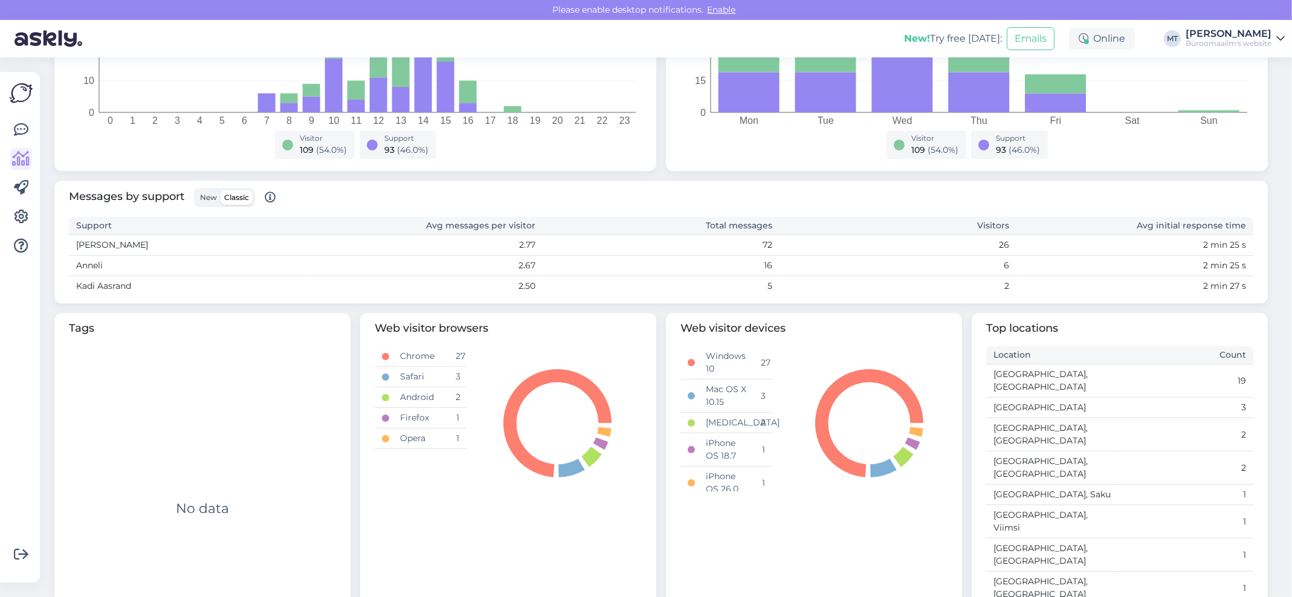
scroll to position [0, 0]
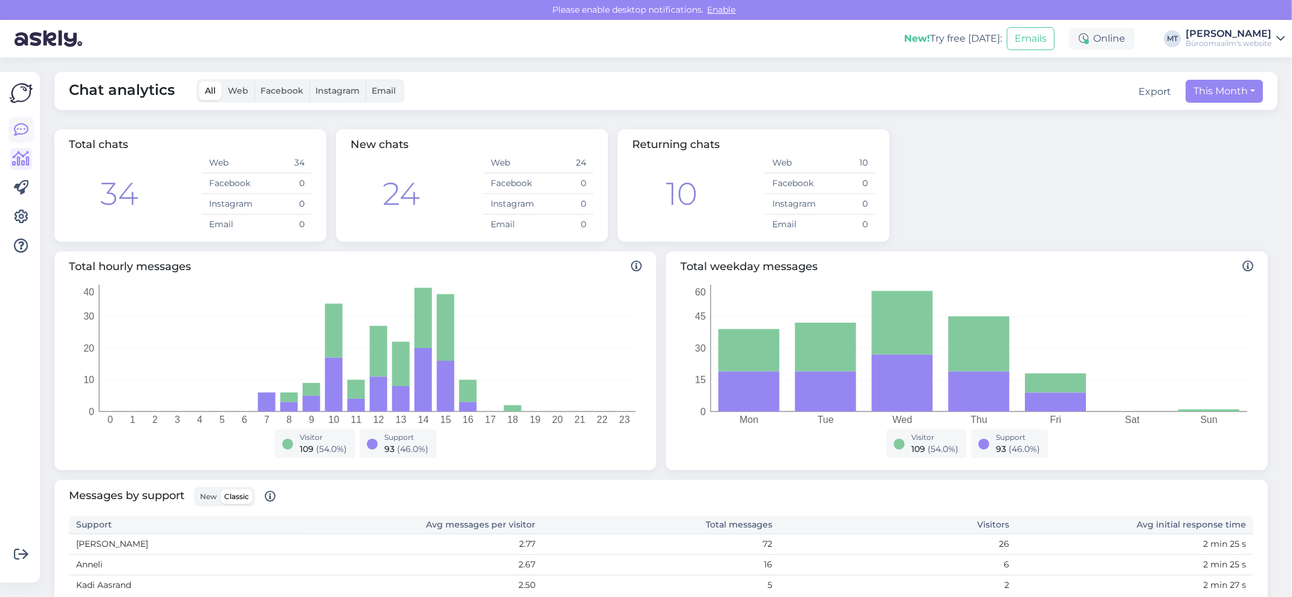
click at [24, 126] on icon at bounding box center [21, 130] width 15 height 15
